Goal: Task Accomplishment & Management: Use online tool/utility

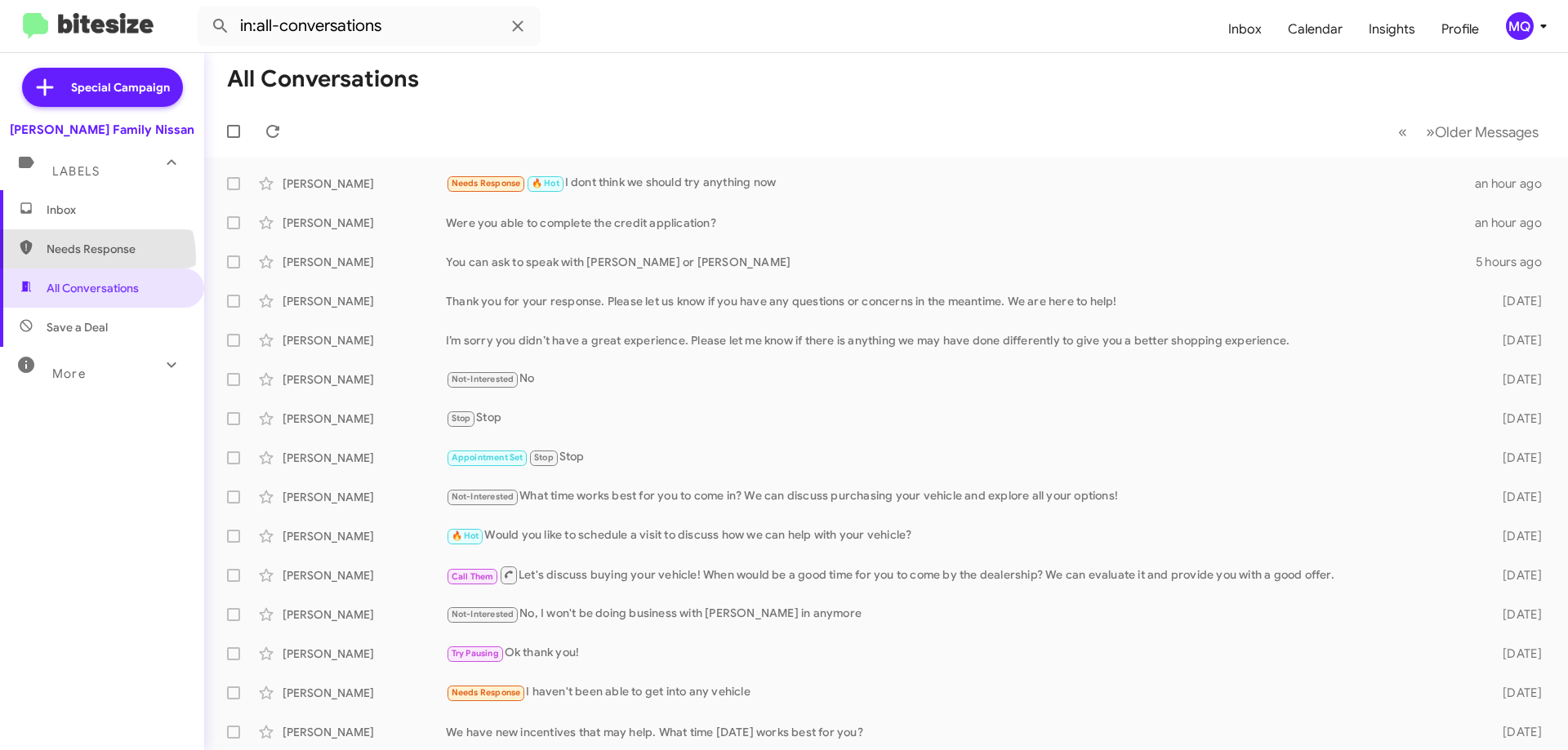
click at [86, 258] on span "Needs Response" at bounding box center [102, 249] width 205 height 39
type input "in:needs-response"
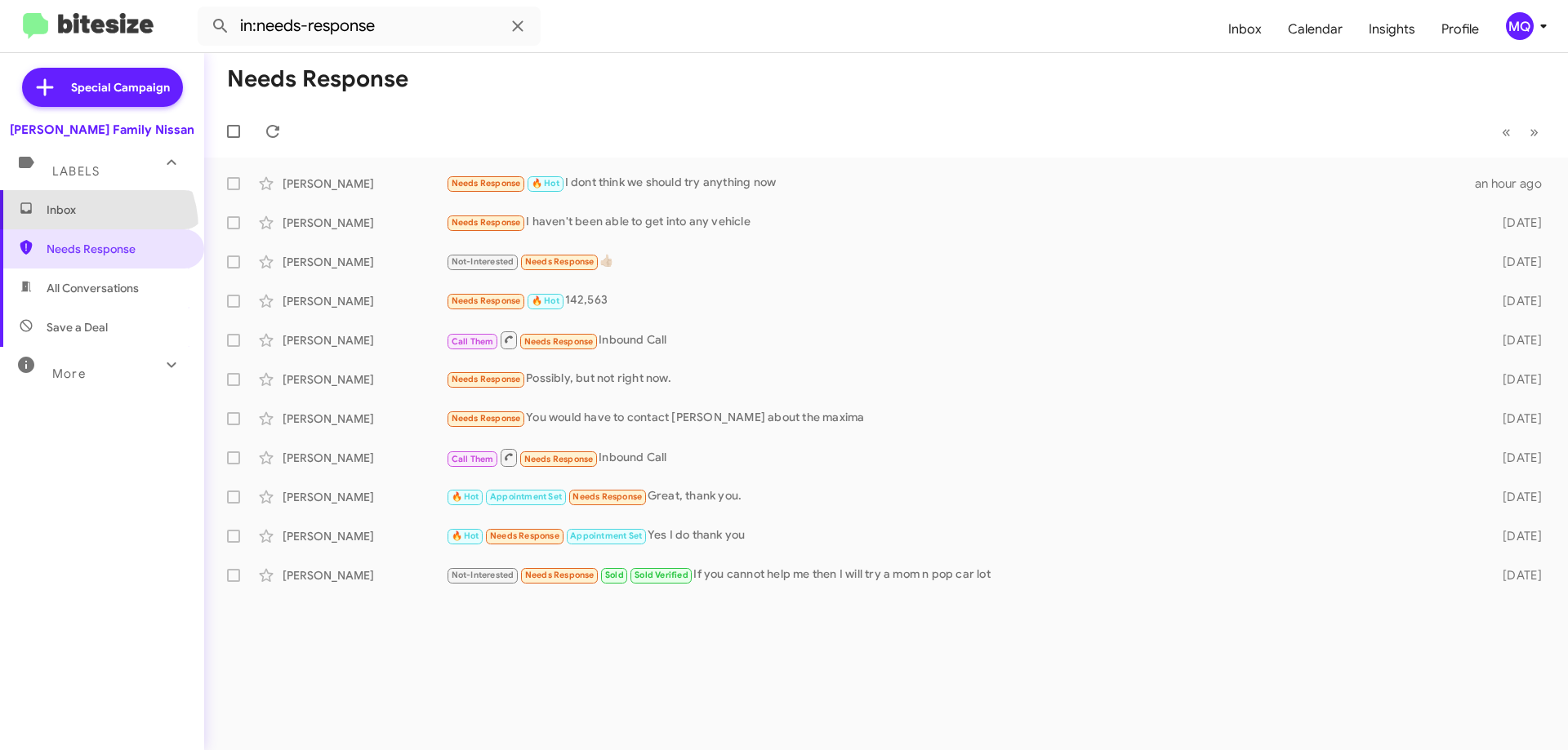
click at [84, 227] on span "Inbox" at bounding box center [102, 210] width 205 height 39
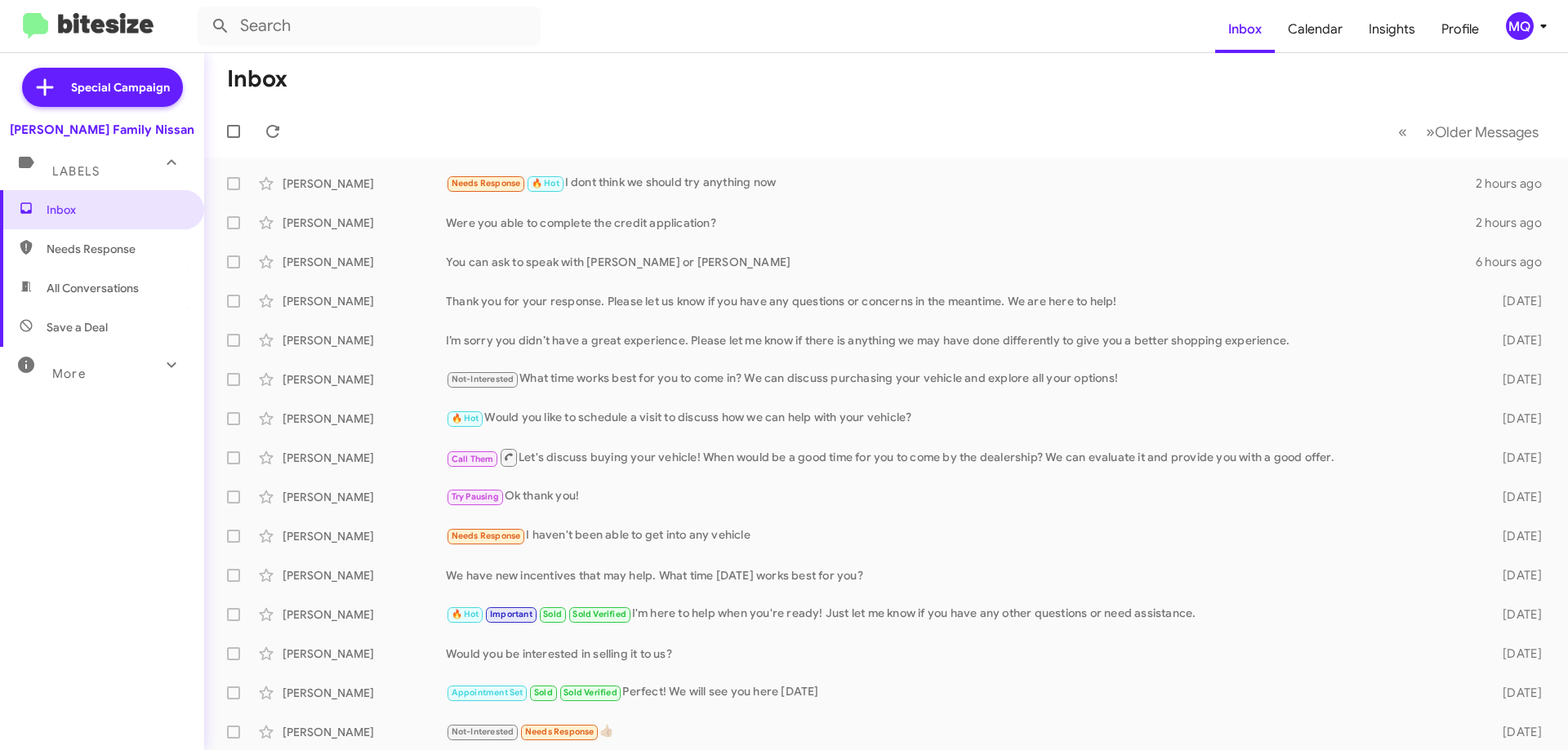
click at [82, 297] on span "All Conversations" at bounding box center [102, 288] width 205 height 39
type input "in:all-conversations"
